Goal: Task Accomplishment & Management: Manage account settings

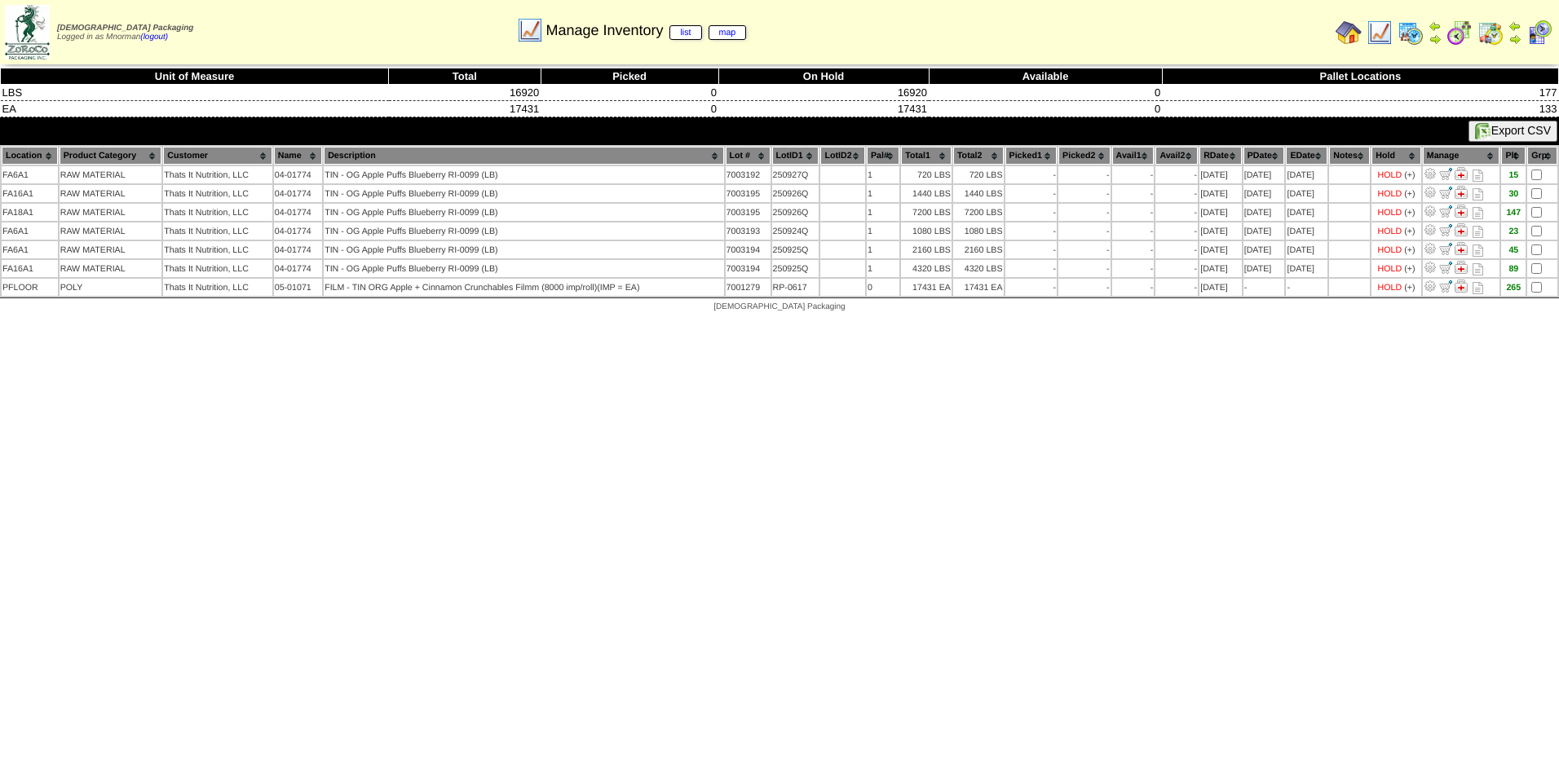
click at [1380, 30] on img at bounding box center [1379, 32] width 27 height 27
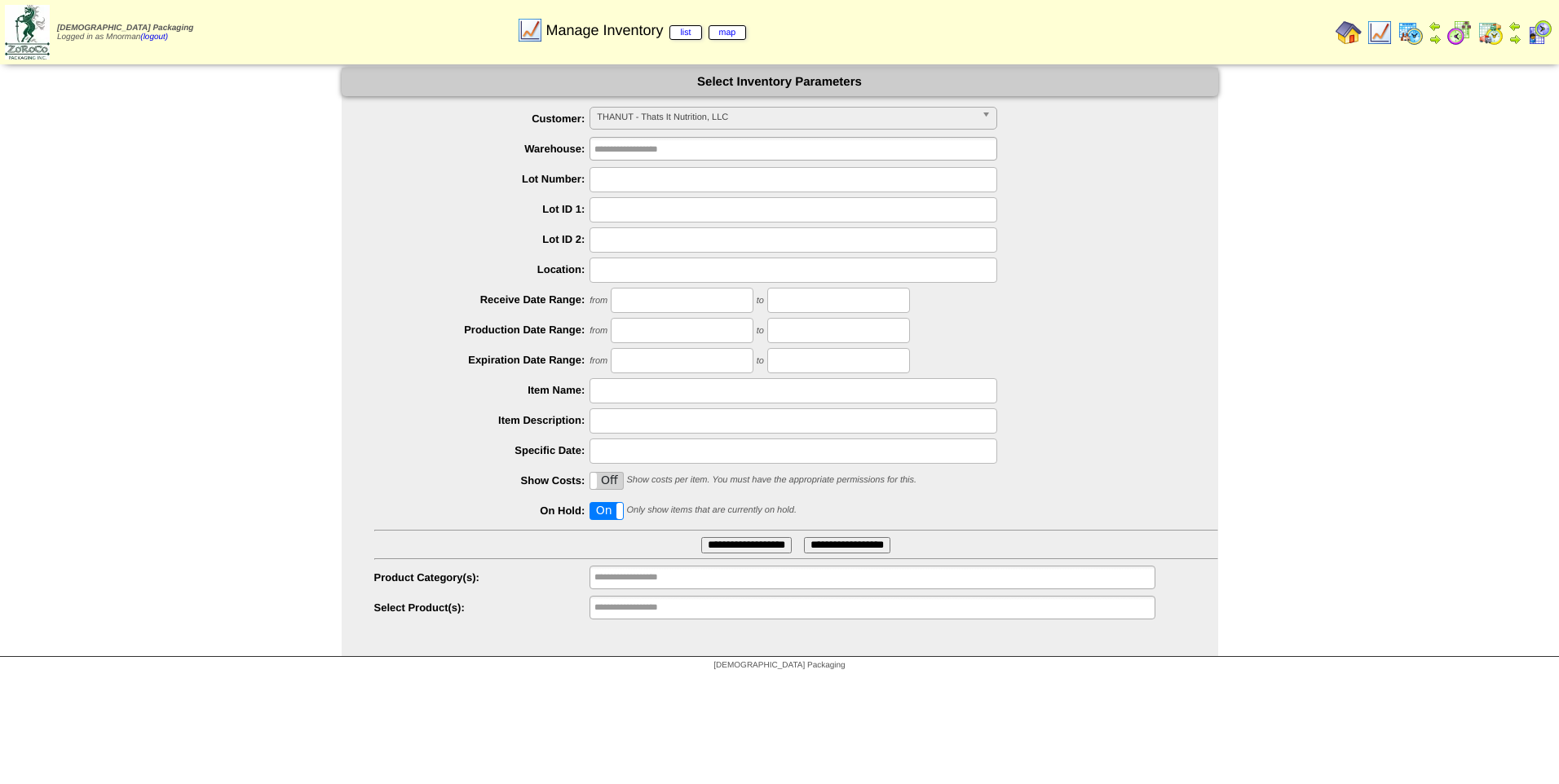
click at [793, 126] on span "THANUT - Thats It Nutrition, LLC" at bounding box center [785, 118] width 378 height 20
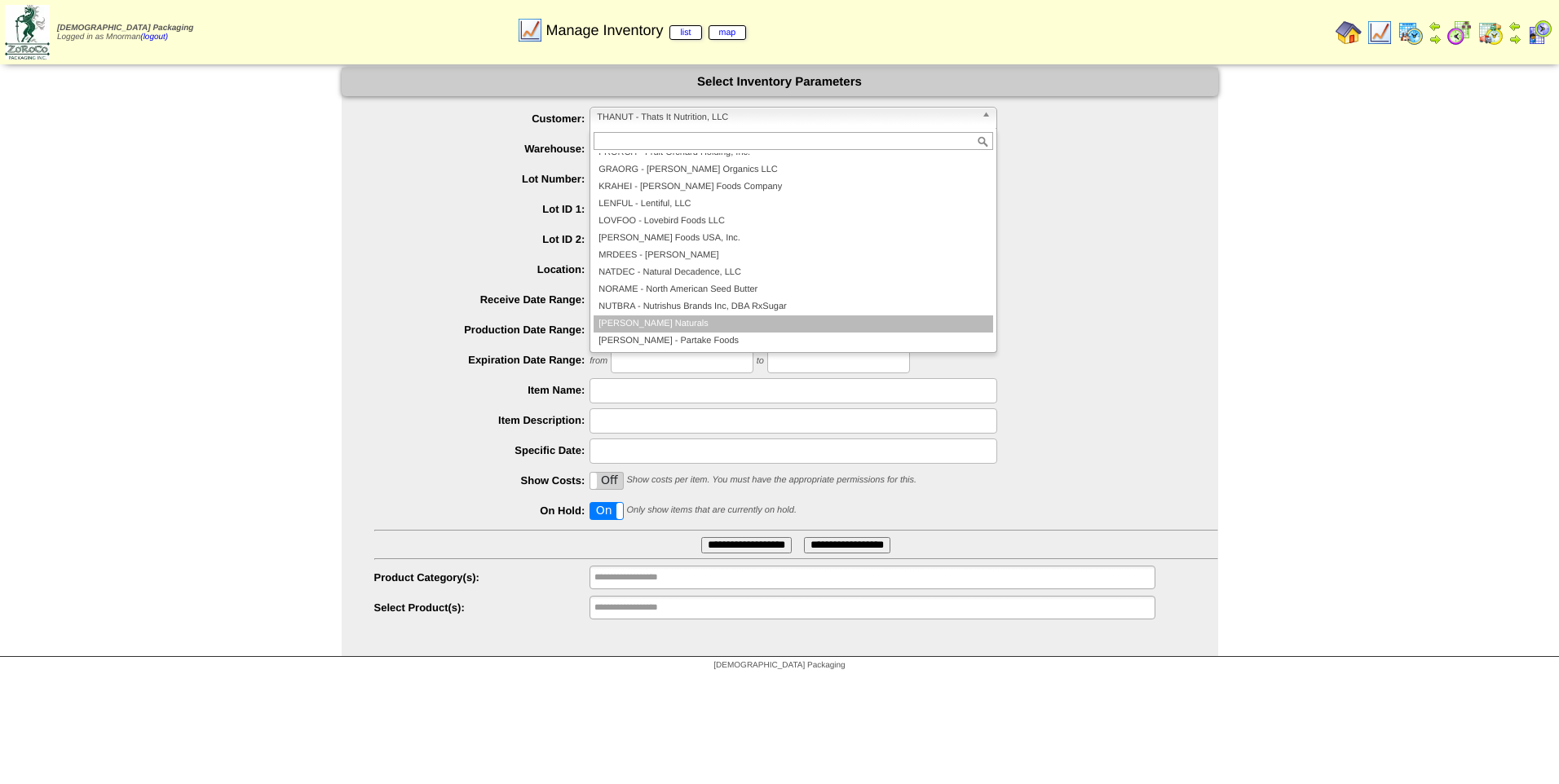
scroll to position [164, 0]
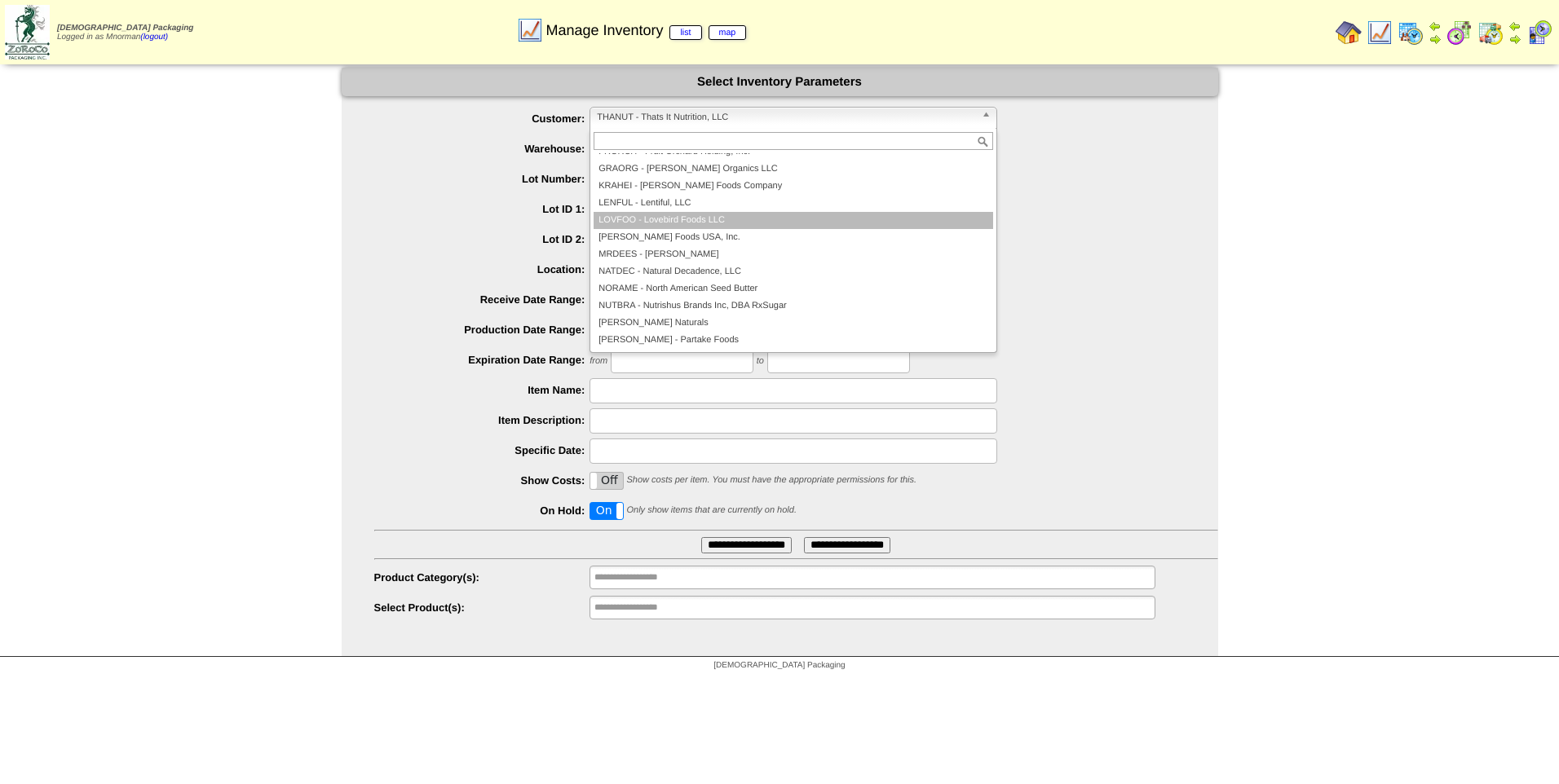
click at [711, 216] on li "LOVFOO - Lovebird Foods LLC" at bounding box center [793, 220] width 399 height 17
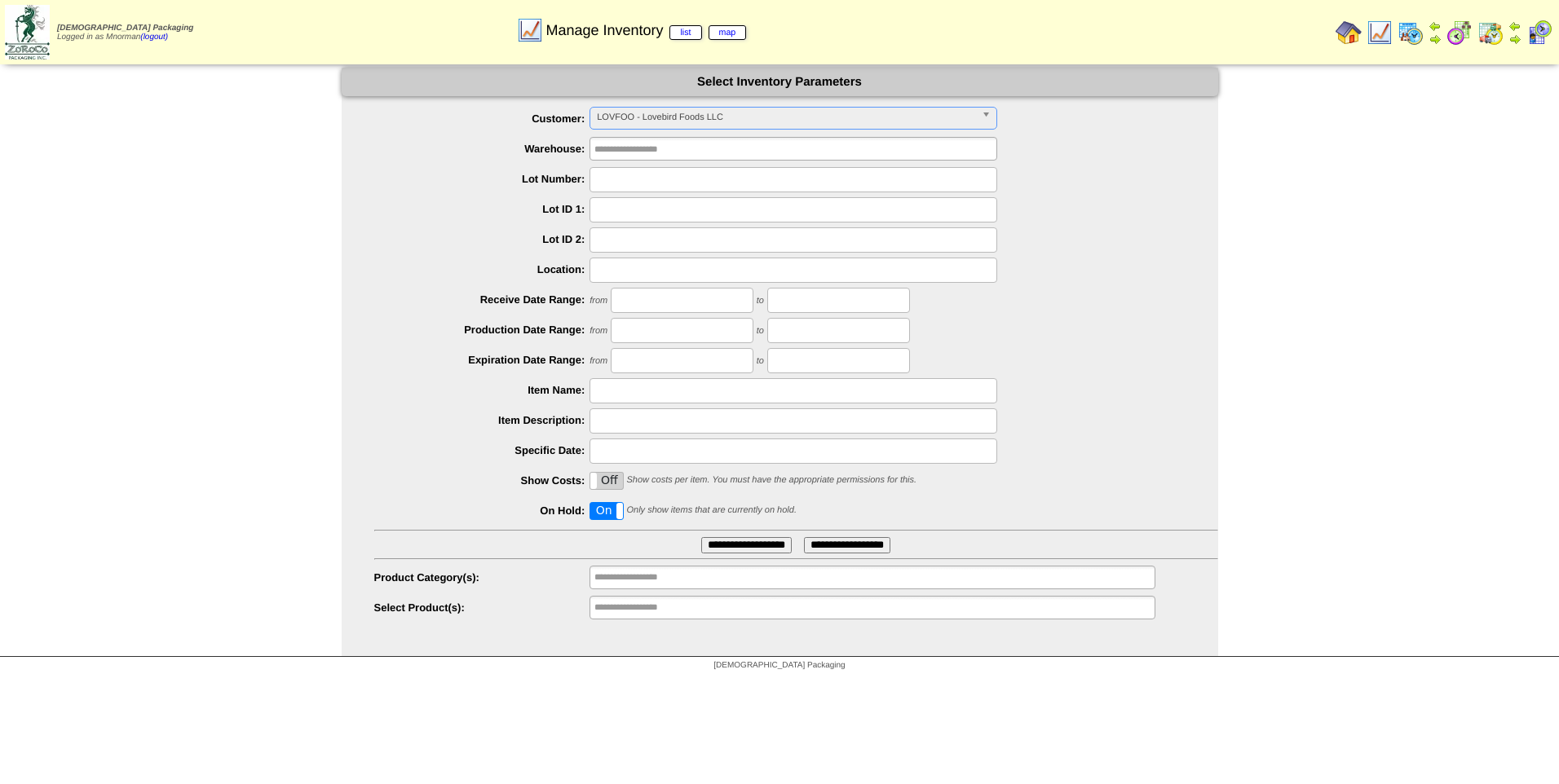
click at [761, 550] on input "**********" at bounding box center [746, 545] width 90 height 17
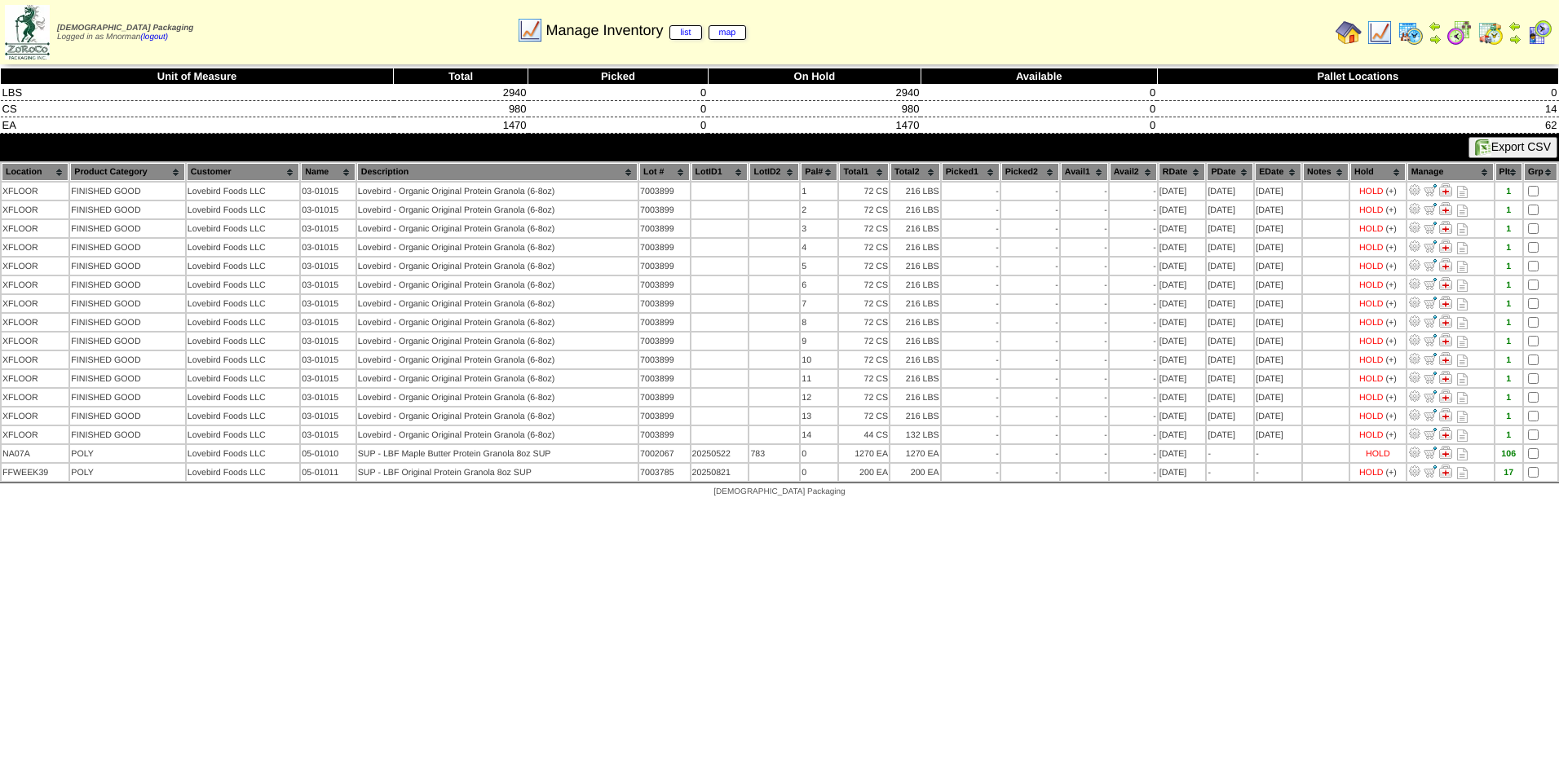
click at [1381, 28] on img at bounding box center [1379, 32] width 27 height 27
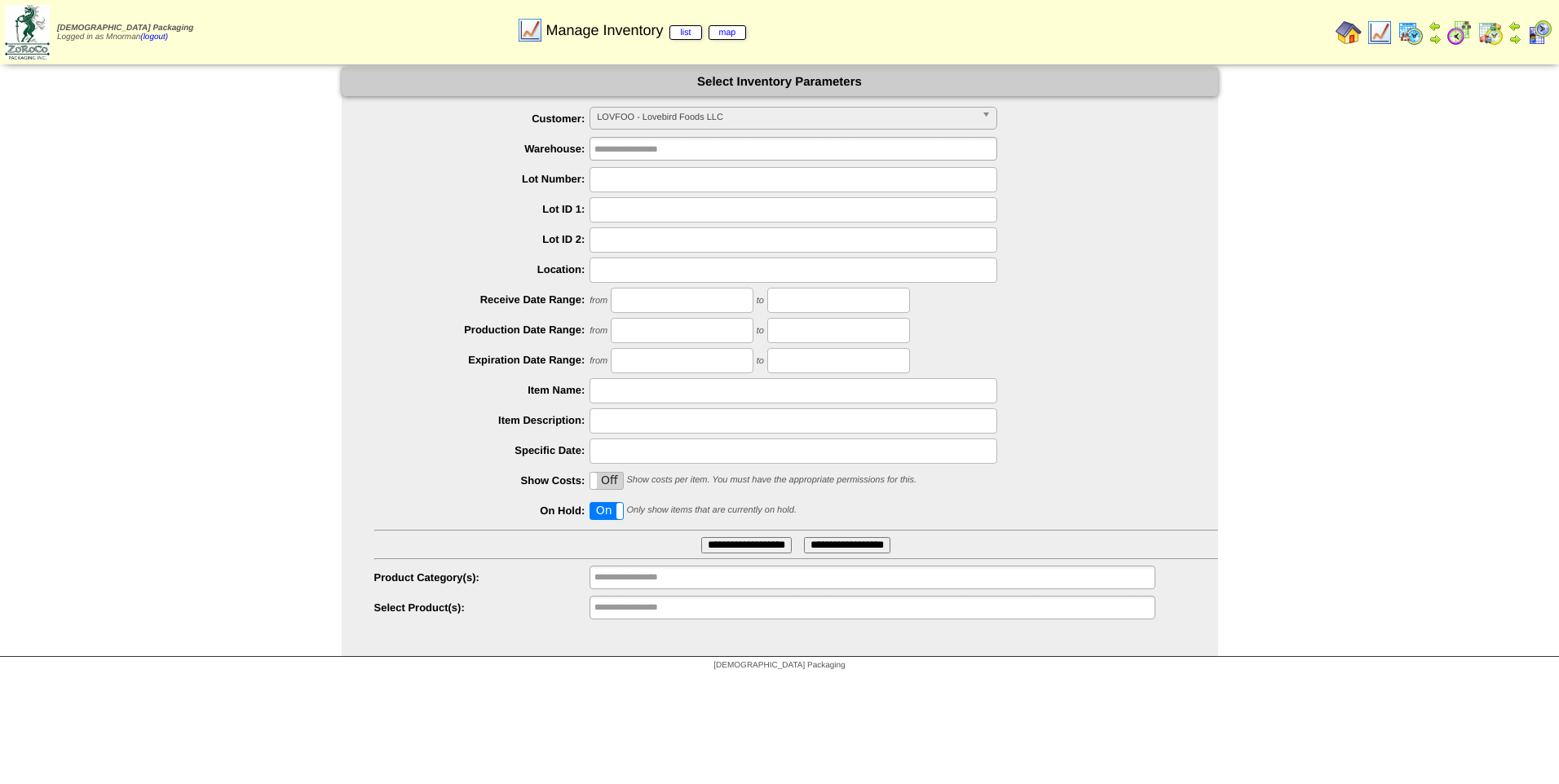
scroll to position [44, 0]
click at [820, 114] on span "LOVFOO - Lovebird Foods LLC" at bounding box center [785, 118] width 378 height 20
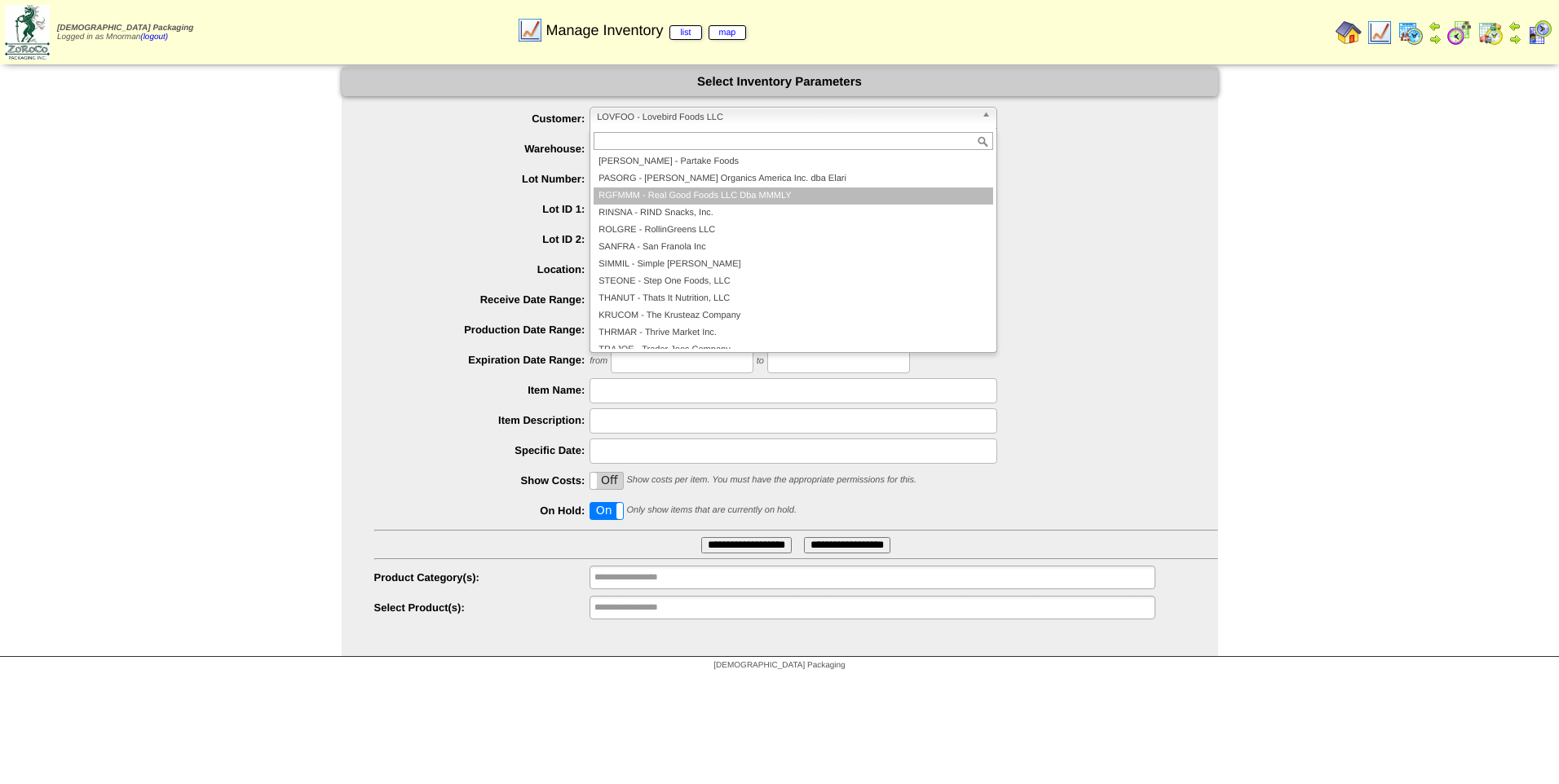
scroll to position [260, 0]
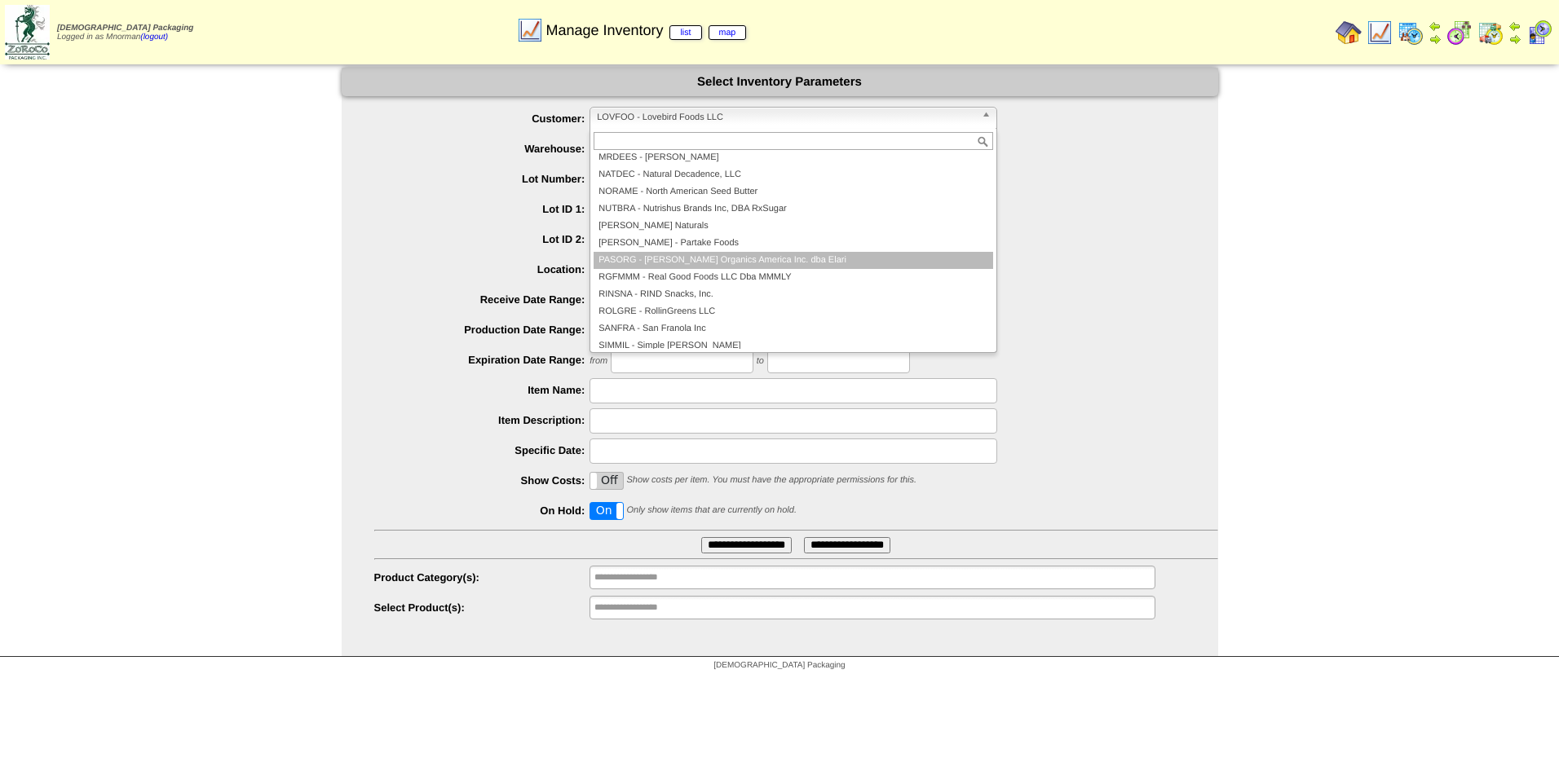
click at [724, 253] on li "PASORG - [PERSON_NAME] Organics America Inc. dba Elari" at bounding box center [793, 259] width 399 height 17
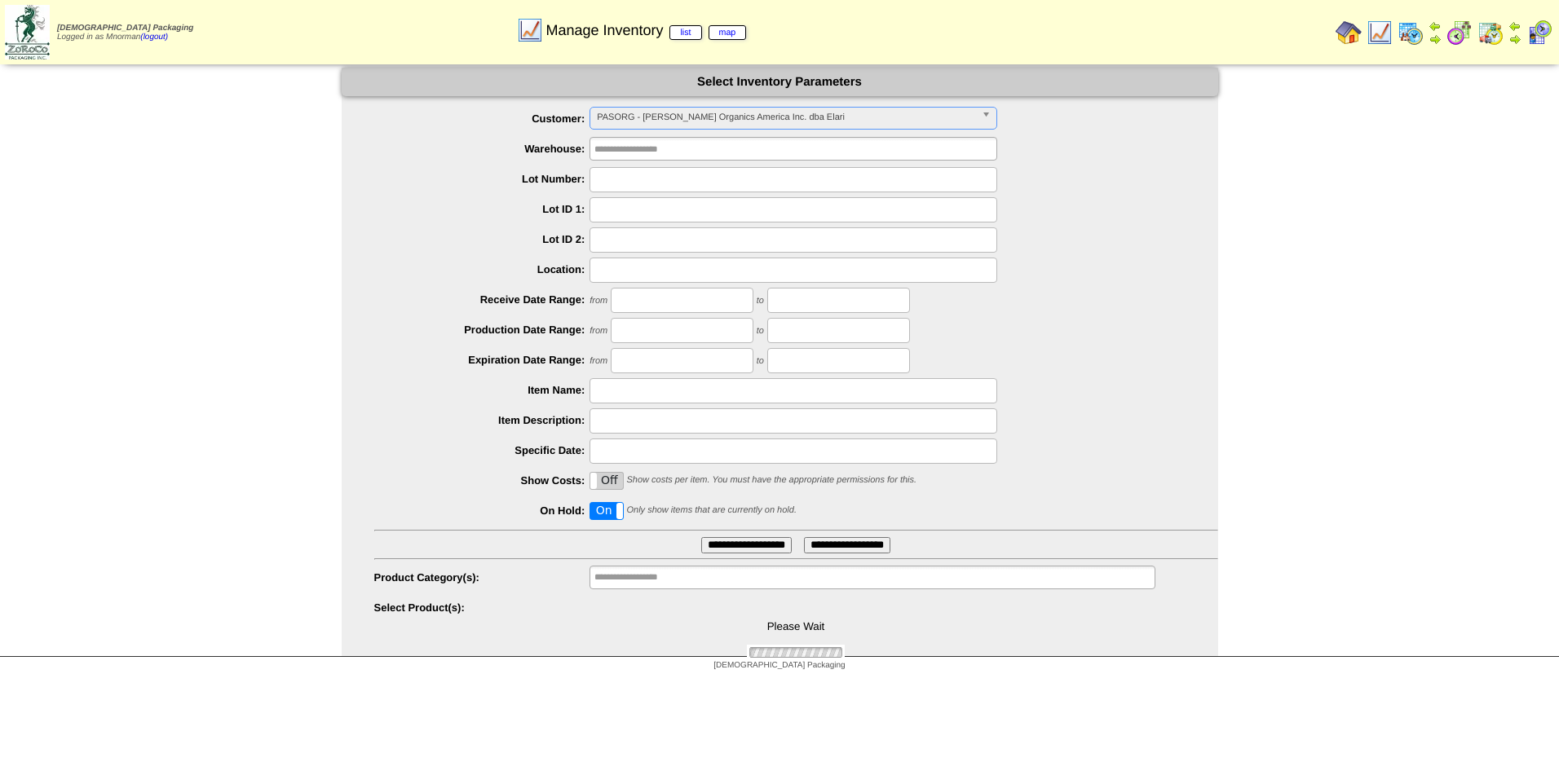
click at [706, 120] on span "PASORG - Pastore Organics America Inc. dba Elari" at bounding box center [785, 118] width 378 height 20
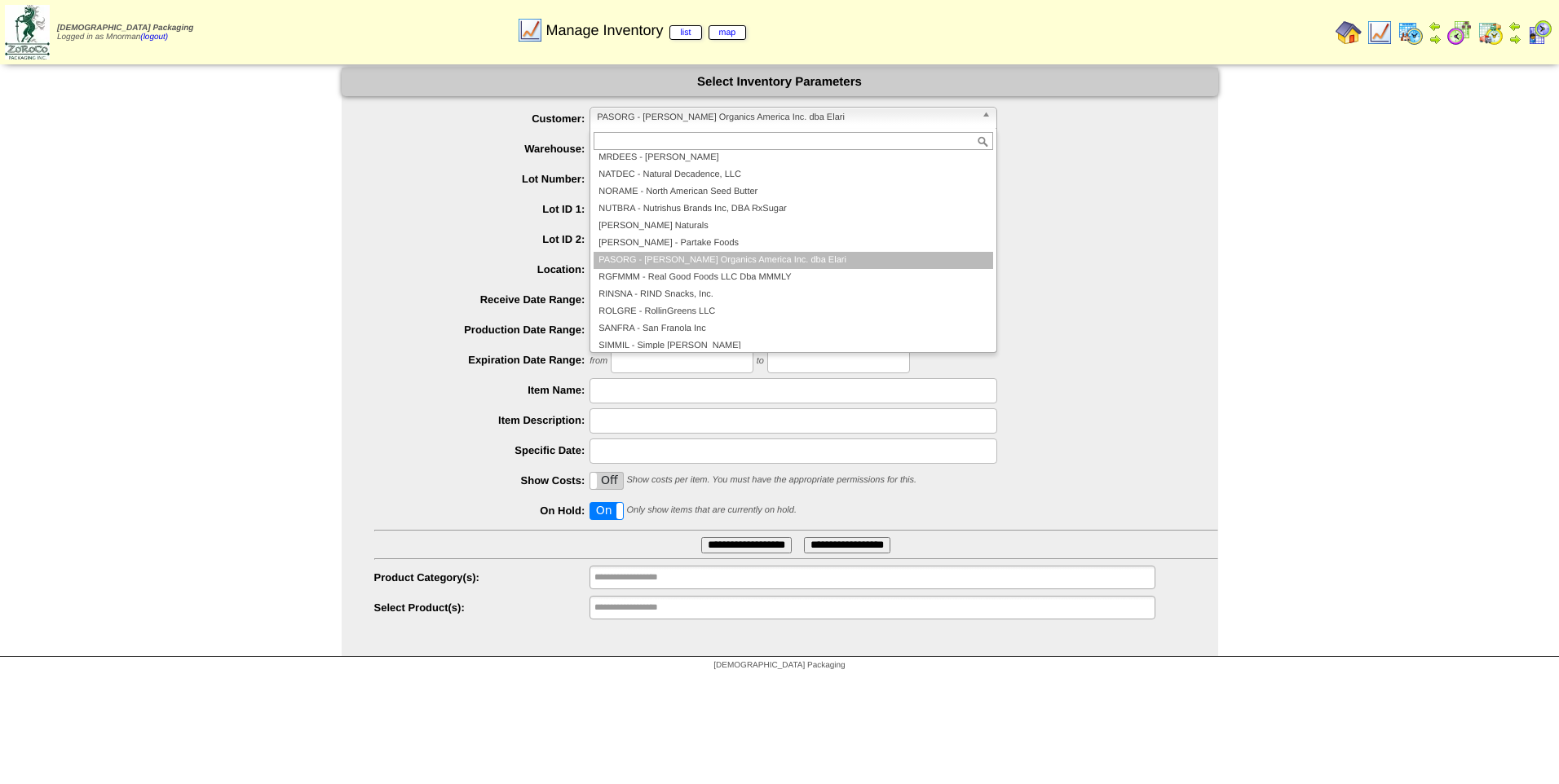
scroll to position [256, 0]
click at [717, 242] on li "PARTAK - Partake Foods" at bounding box center [793, 247] width 399 height 17
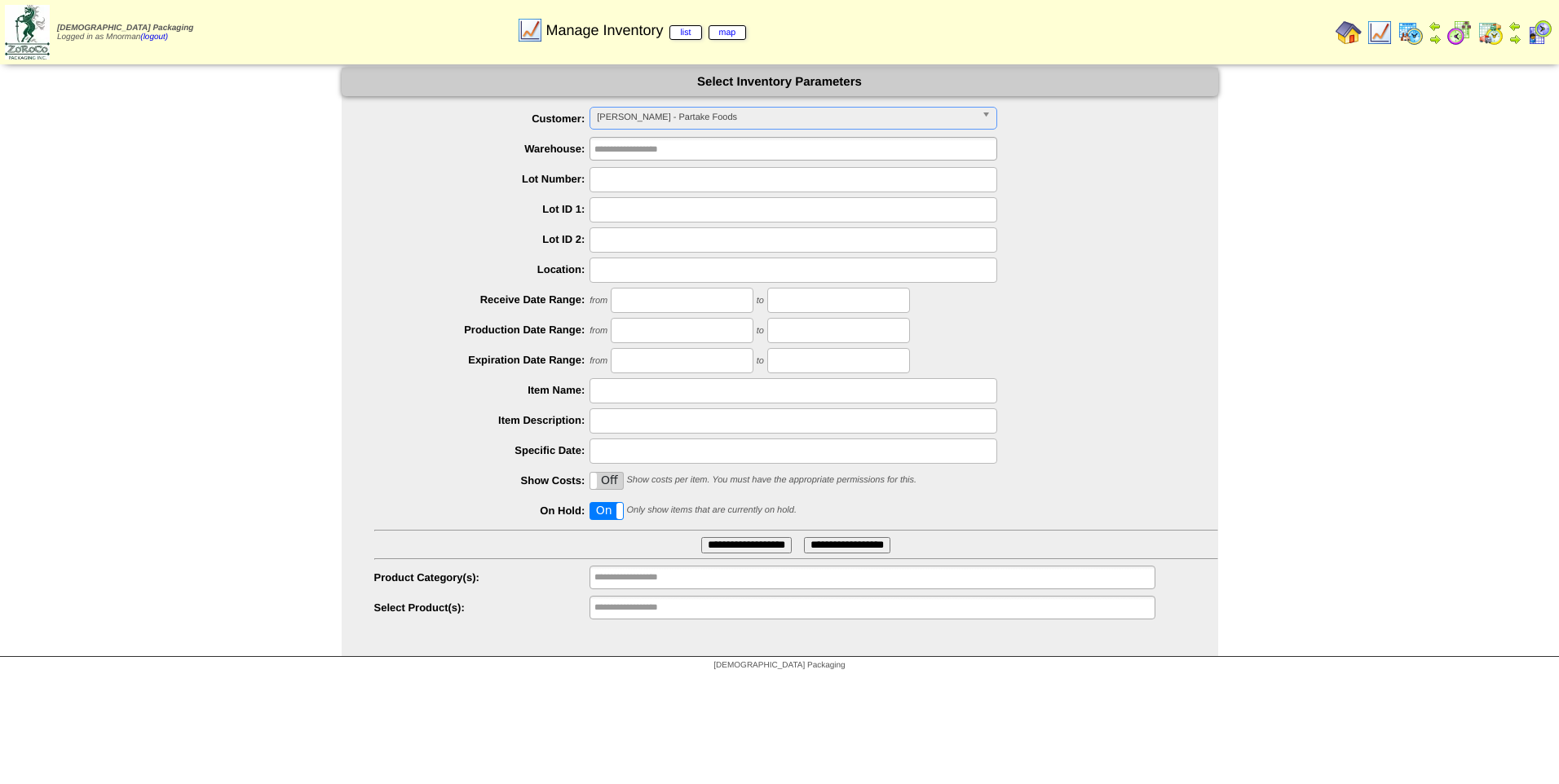
click at [747, 541] on input "**********" at bounding box center [746, 545] width 90 height 17
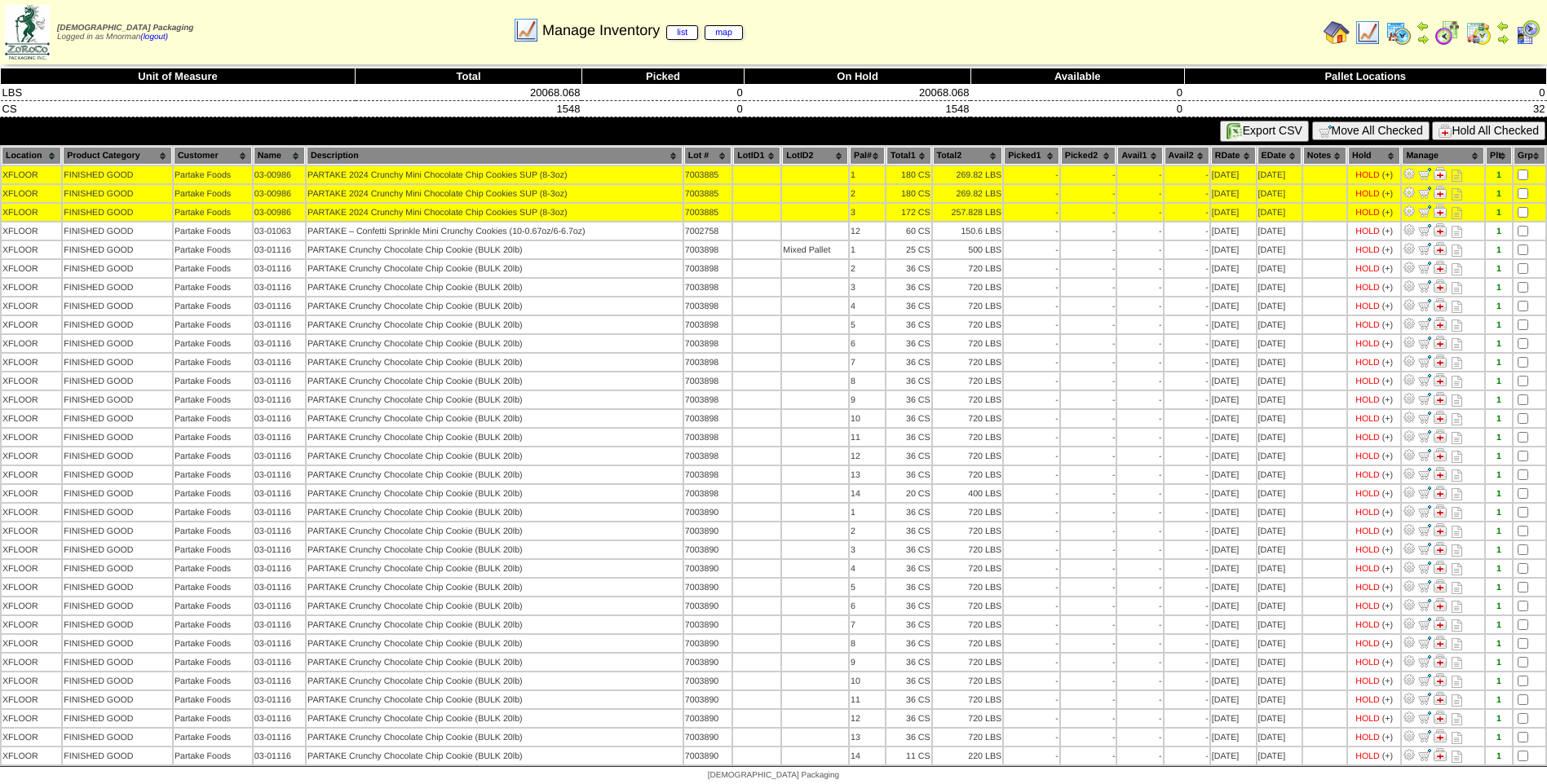
click at [699, 159] on th "Lot #" at bounding box center [708, 155] width 48 height 18
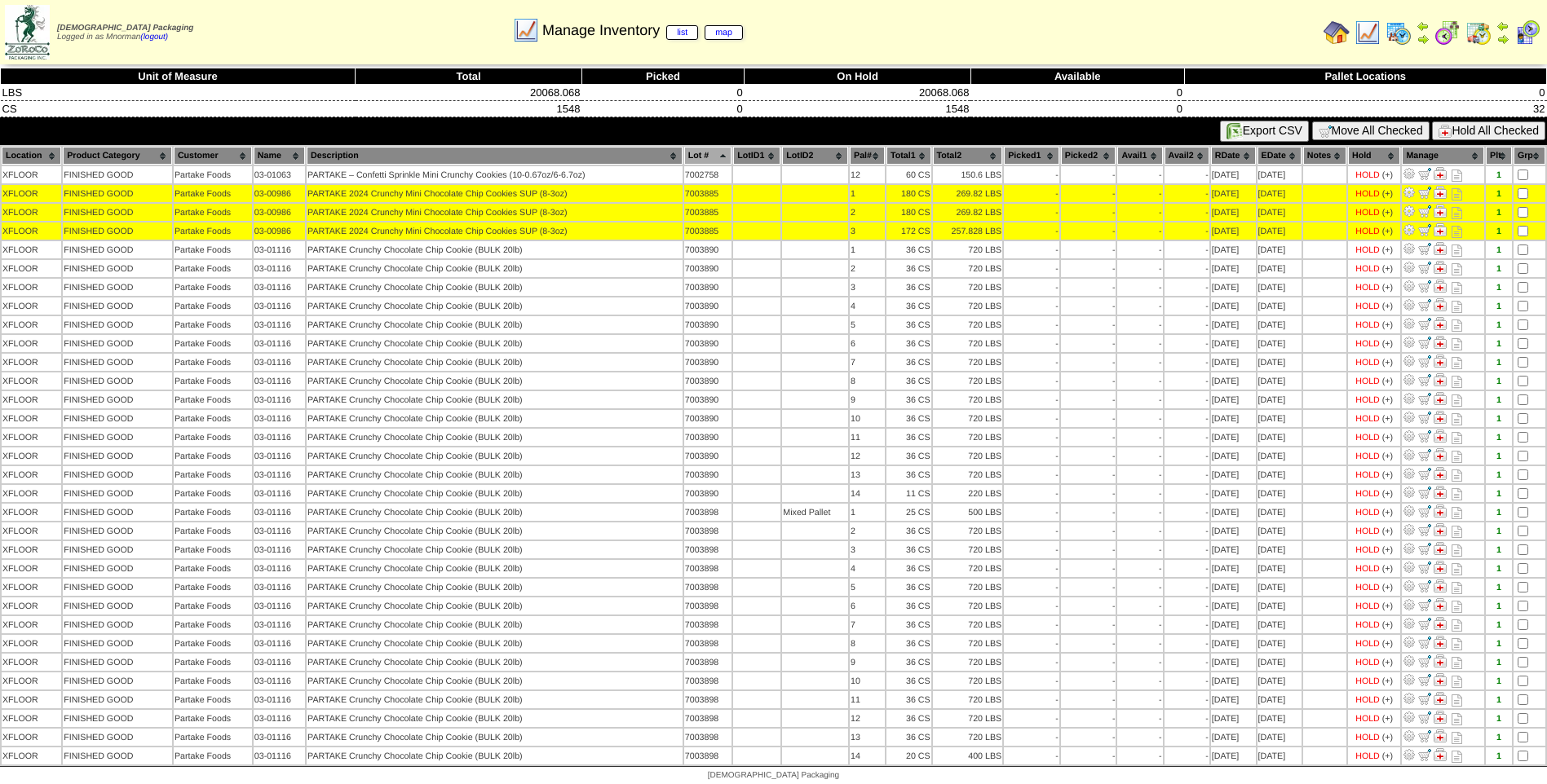
click at [694, 155] on th "Lot #" at bounding box center [708, 155] width 48 height 18
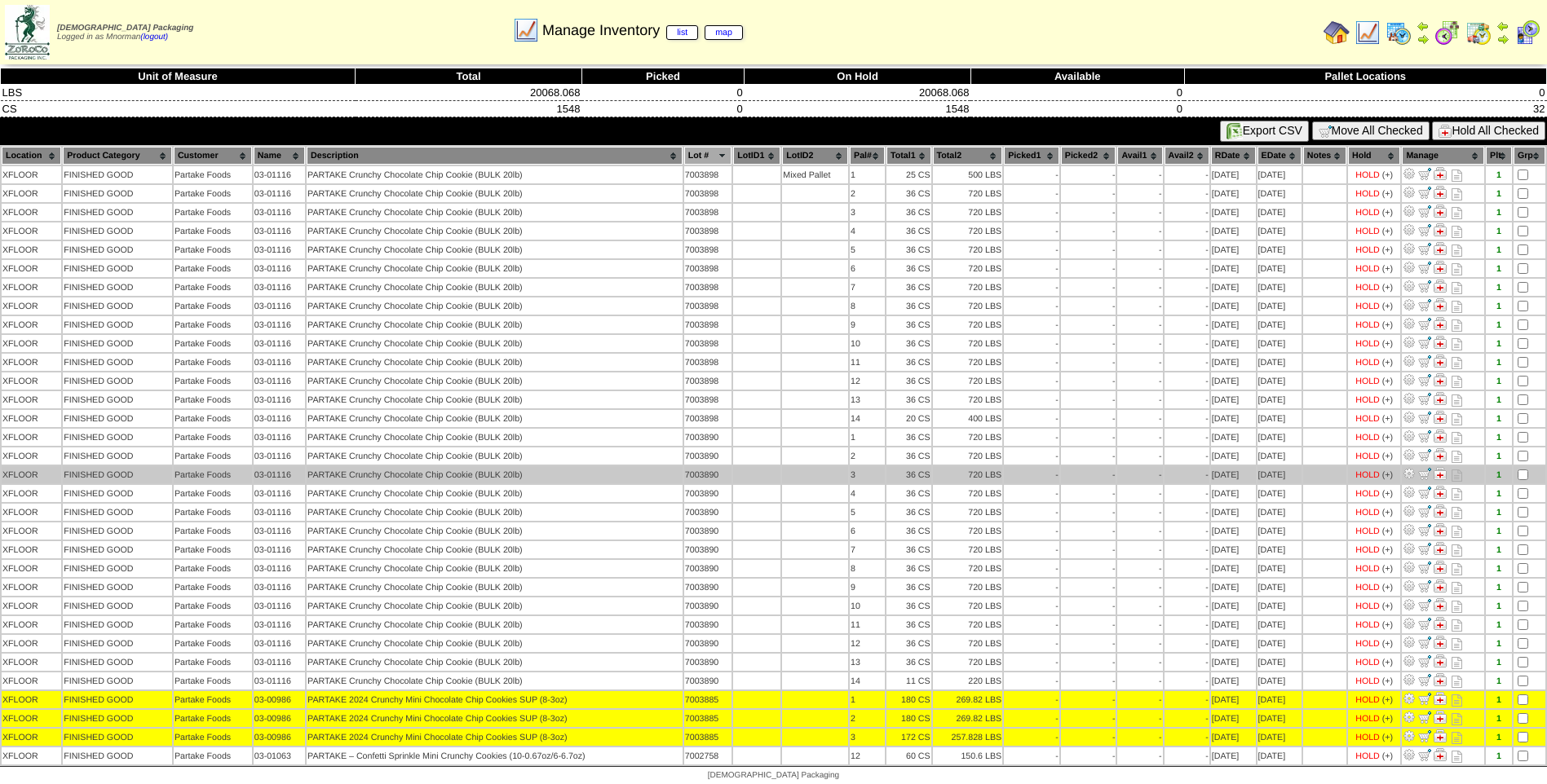
scroll to position [5, 0]
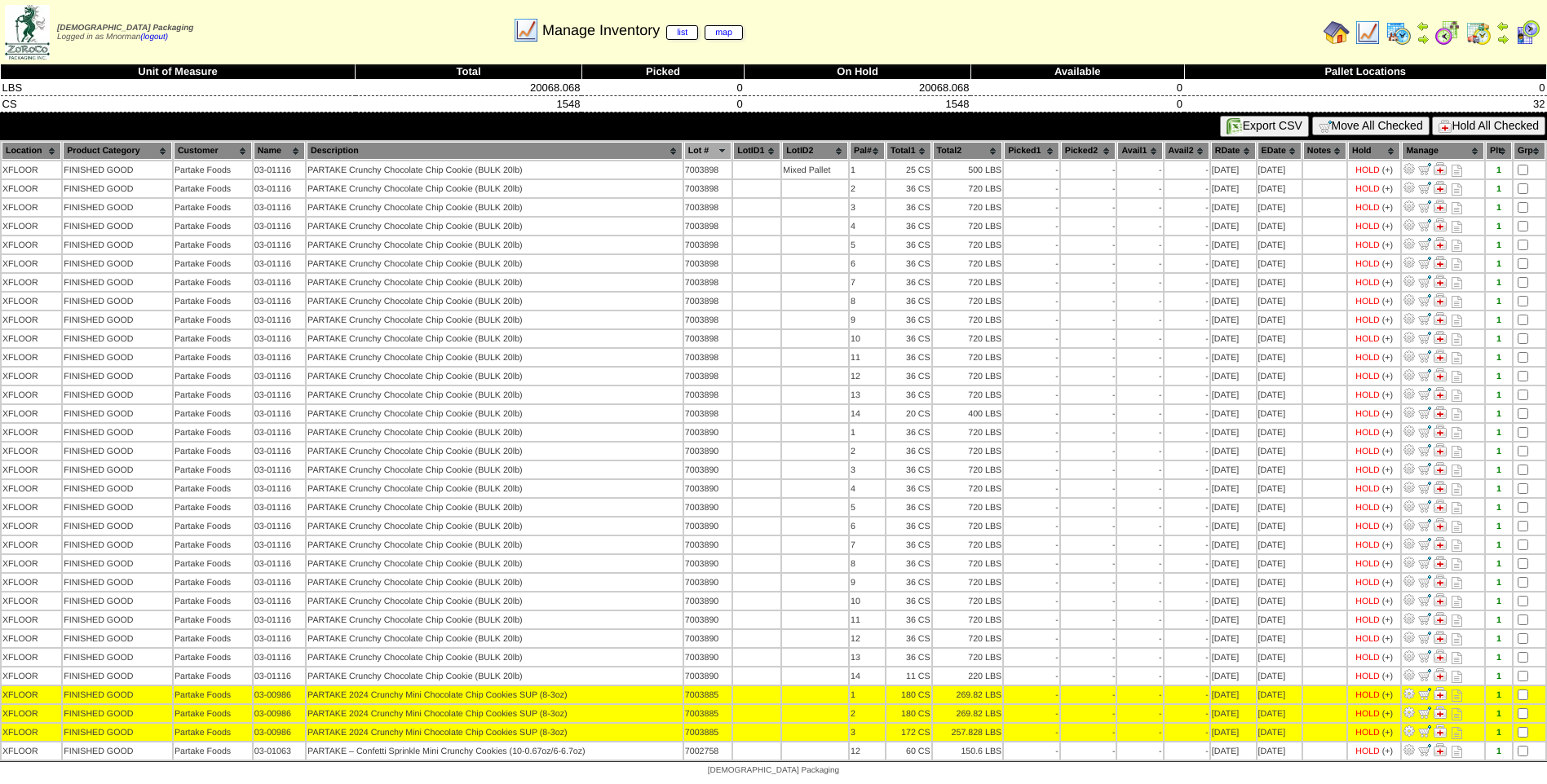
click at [1472, 127] on button "Hold All Checked" at bounding box center [1488, 126] width 113 height 19
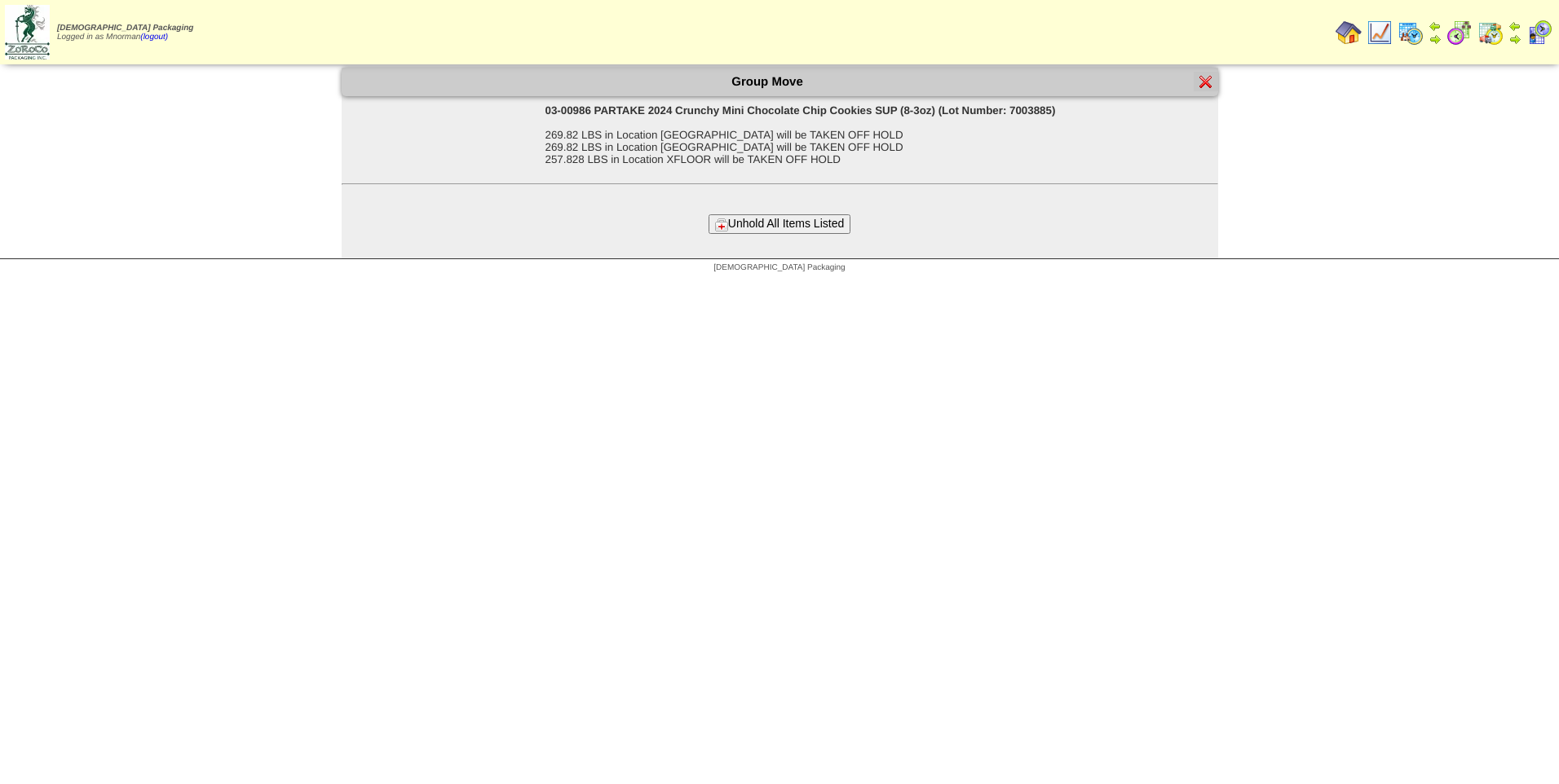
click at [782, 225] on button "Unhold All Items Listed" at bounding box center [780, 223] width 142 height 19
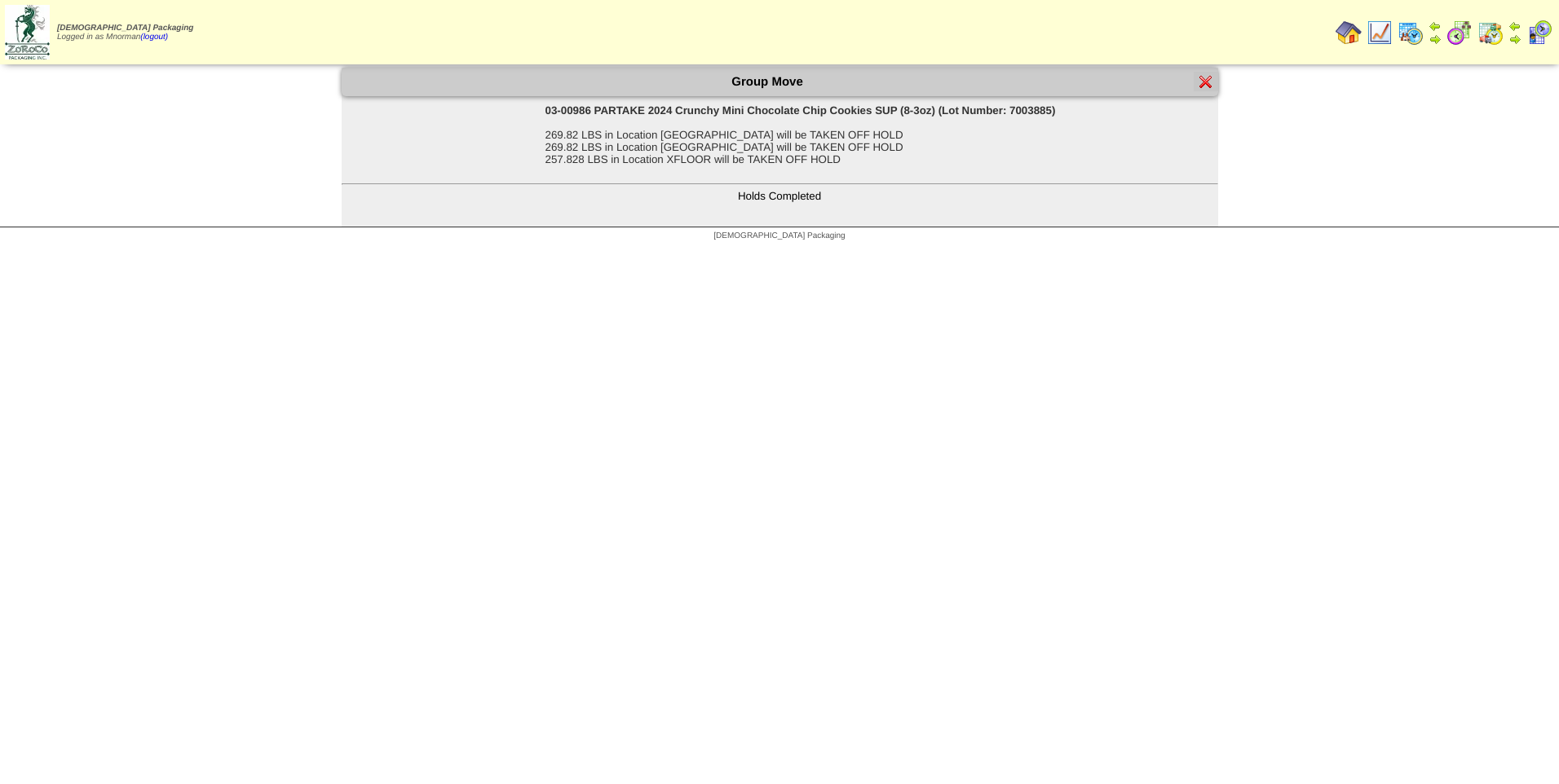
click at [1208, 84] on img at bounding box center [1205, 81] width 13 height 13
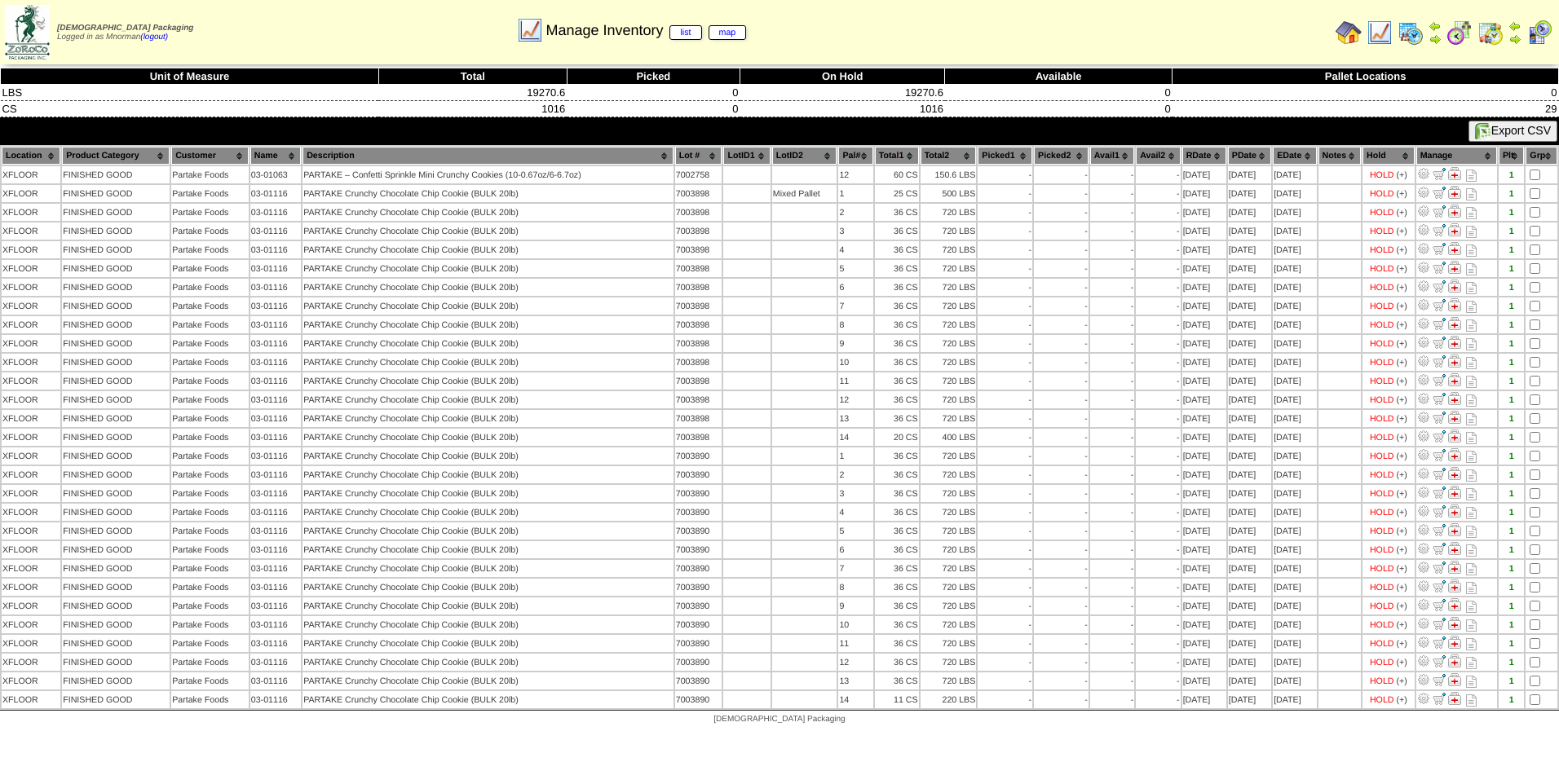
click at [1383, 39] on img at bounding box center [1379, 32] width 27 height 27
